Goal: Check status: Check status

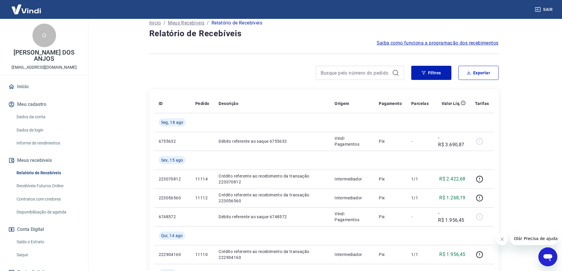
scroll to position [29, 0]
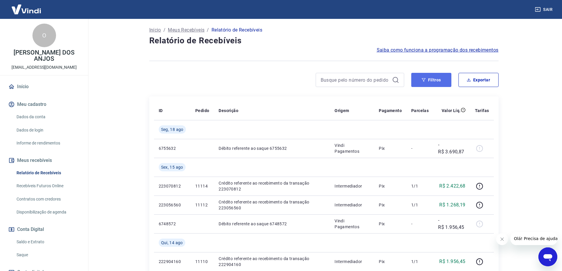
click at [429, 82] on button "Filtros" at bounding box center [431, 80] width 40 height 14
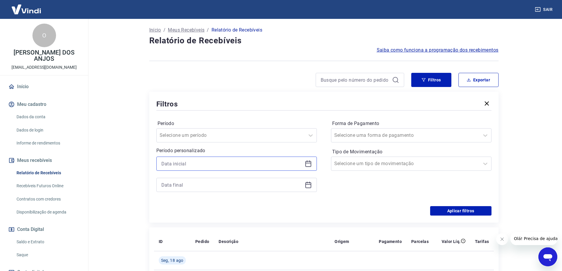
click at [208, 163] on input at bounding box center [231, 163] width 141 height 9
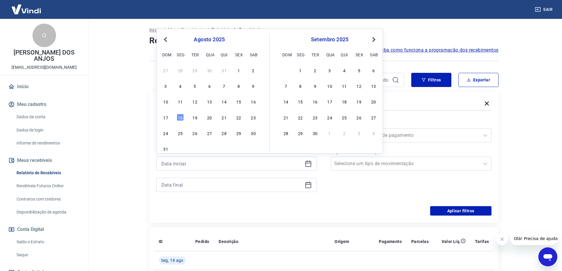
click at [163, 39] on button "Previous Month" at bounding box center [165, 39] width 7 height 7
click at [164, 39] on button "Previous Month" at bounding box center [165, 39] width 7 height 7
click at [166, 39] on span "Previous Month" at bounding box center [166, 39] width 0 height 7
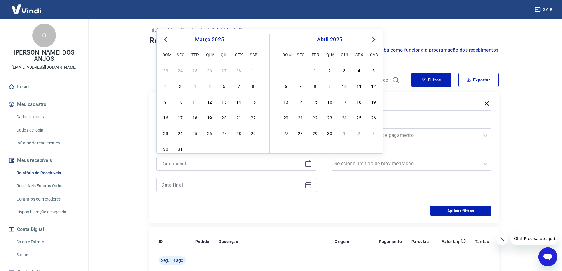
click at [166, 39] on span "Previous Month" at bounding box center [166, 39] width 0 height 7
drag, startPoint x: 253, startPoint y: 73, endPoint x: 260, endPoint y: 140, distance: 67.3
click at [252, 73] on div "1" at bounding box center [253, 70] width 7 height 7
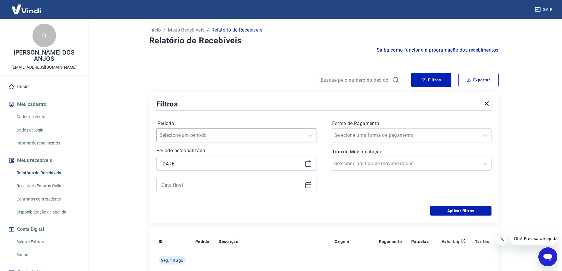
type input "01/02/2025"
click at [226, 186] on input at bounding box center [231, 184] width 141 height 9
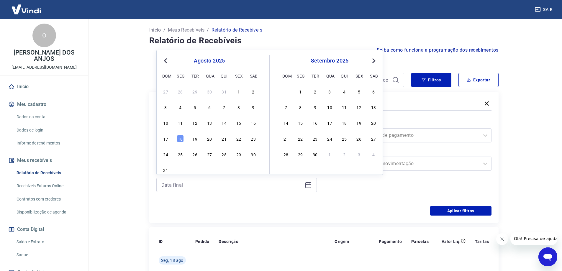
click at [166, 60] on span "Previous Month" at bounding box center [166, 60] width 0 height 7
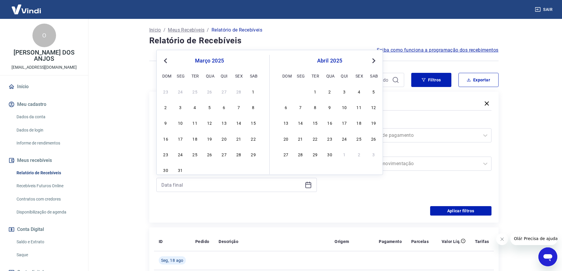
click at [166, 60] on span "Previous Month" at bounding box center [166, 60] width 0 height 7
drag, startPoint x: 238, startPoint y: 155, endPoint x: 207, endPoint y: 197, distance: 52.6
click at [238, 155] on div "28" at bounding box center [238, 154] width 7 height 7
type input "28/02/2025"
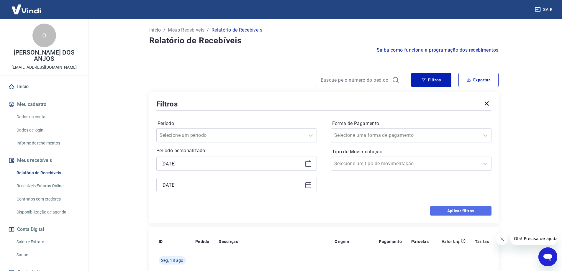
click at [464, 211] on button "Aplicar filtros" at bounding box center [460, 210] width 61 height 9
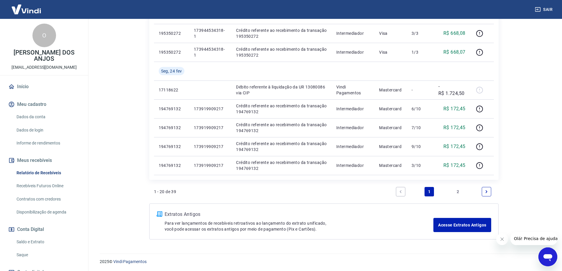
scroll to position [410, 0]
